Goal: Find specific page/section: Locate a particular part of the current website

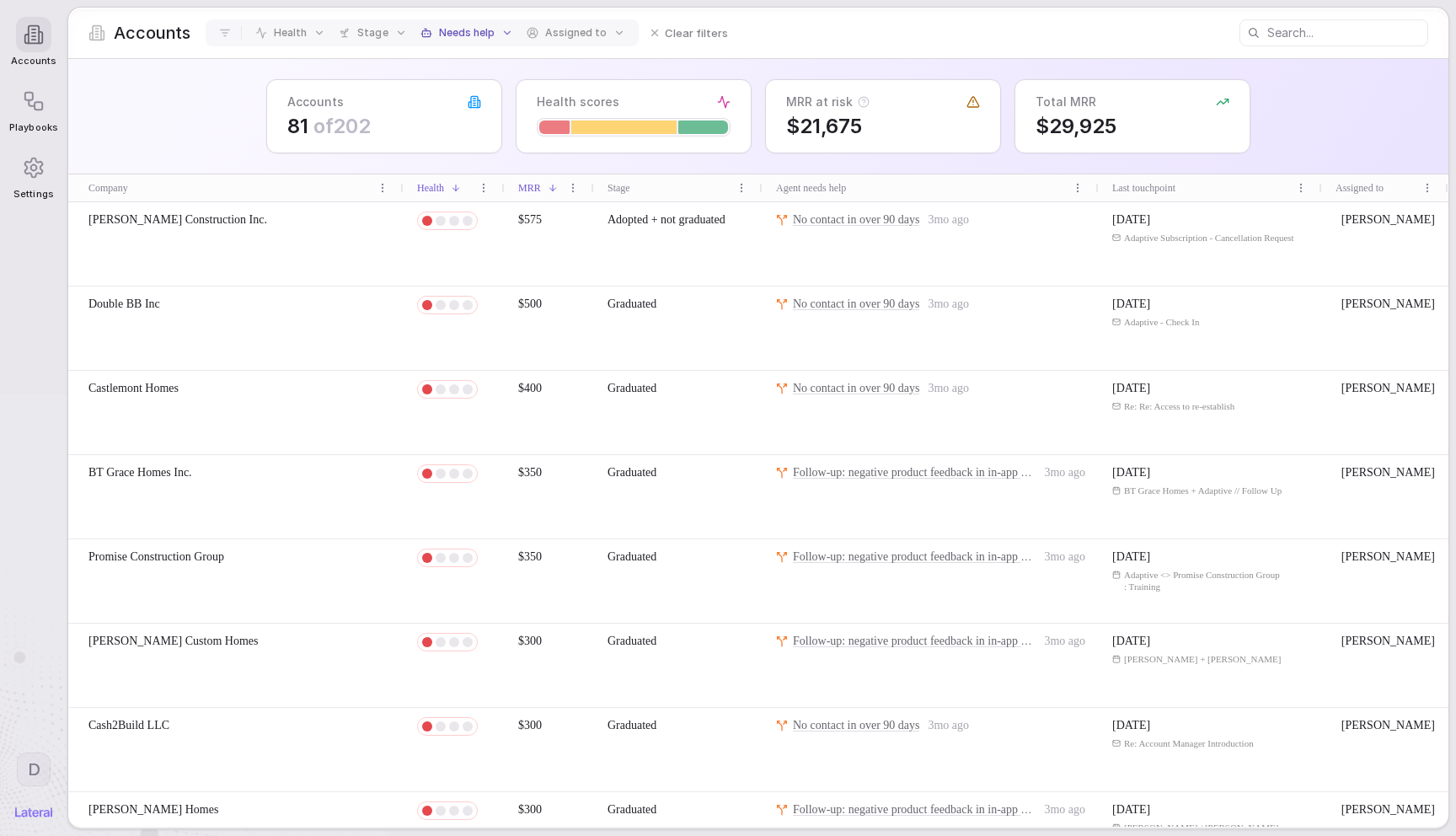
click at [819, 211] on link "No contact in over 90 days" at bounding box center [856, 220] width 126 height 17
